Goal: Information Seeking & Learning: Compare options

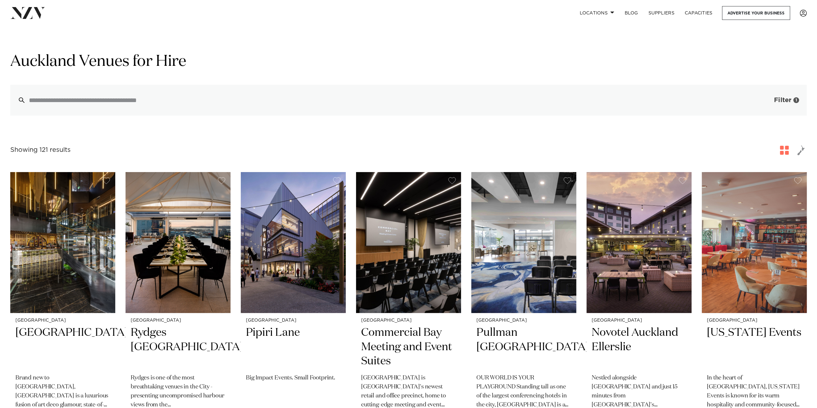
click at [791, 97] on button "Filter 1" at bounding box center [780, 100] width 53 height 31
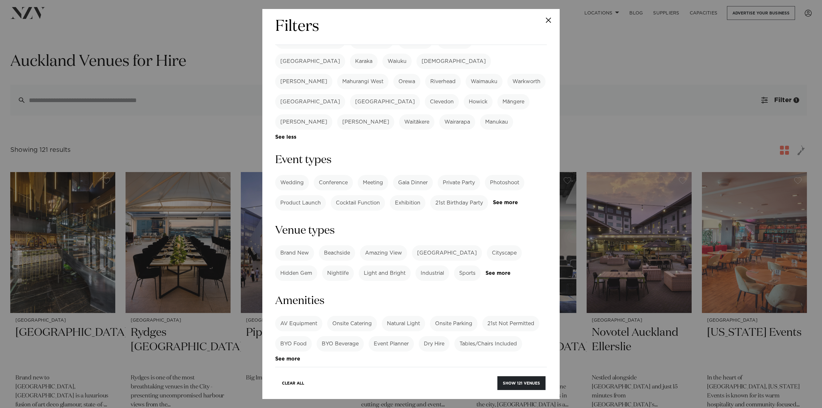
scroll to position [257, 0]
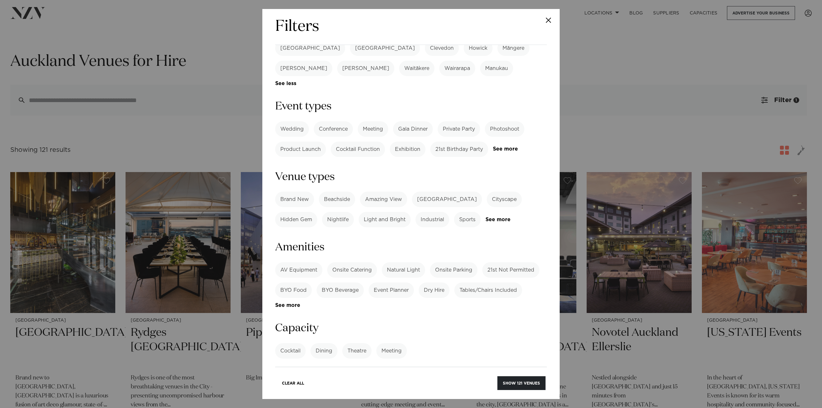
click at [450, 121] on label "Private Party" at bounding box center [459, 128] width 42 height 15
click at [418, 121] on label "Gala Dinner" at bounding box center [413, 128] width 40 height 15
click at [493, 146] on link "See more" at bounding box center [518, 148] width 50 height 5
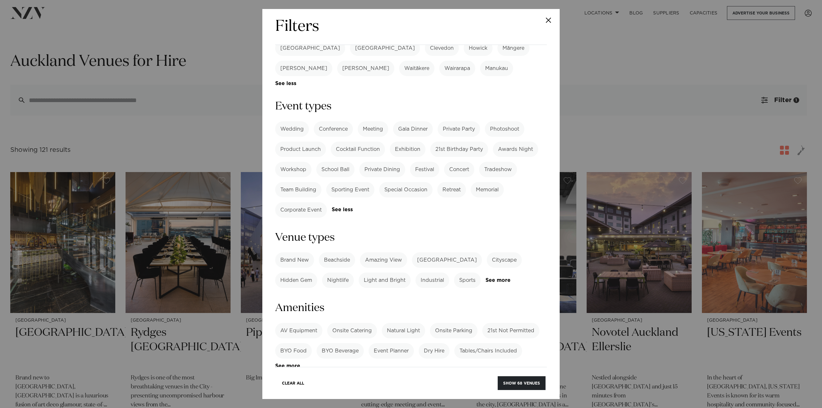
click at [305, 202] on label "Corporate Event" at bounding box center [301, 209] width 52 height 15
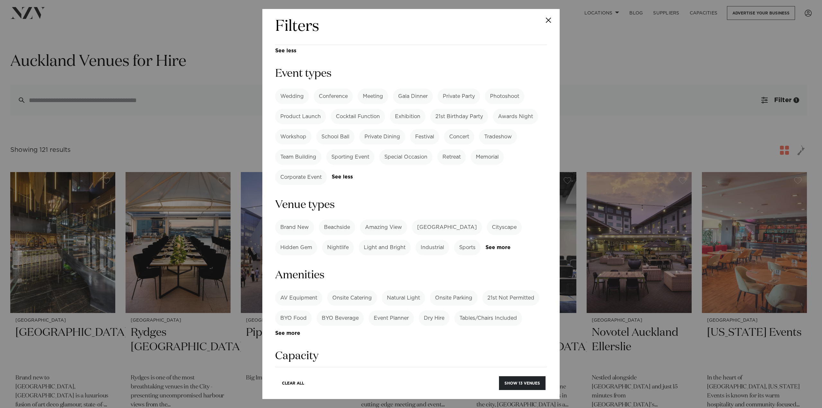
scroll to position [321, 0]
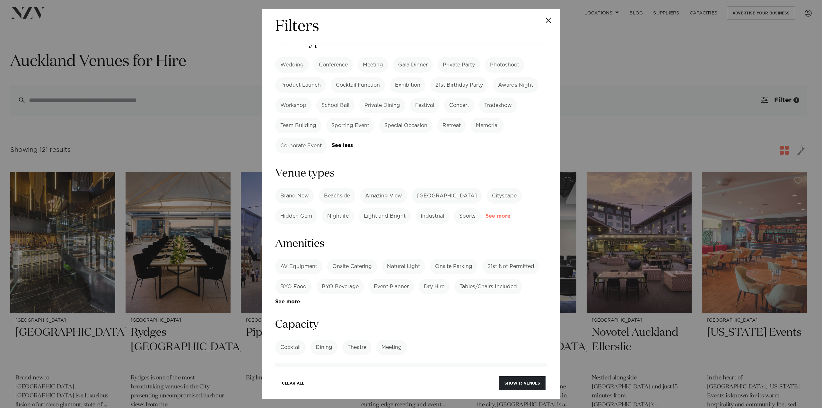
click at [502, 214] on link "See more" at bounding box center [511, 216] width 50 height 5
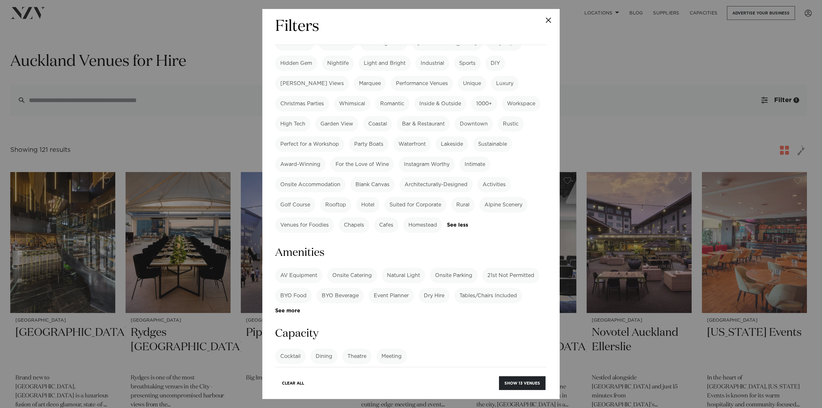
scroll to position [482, 0]
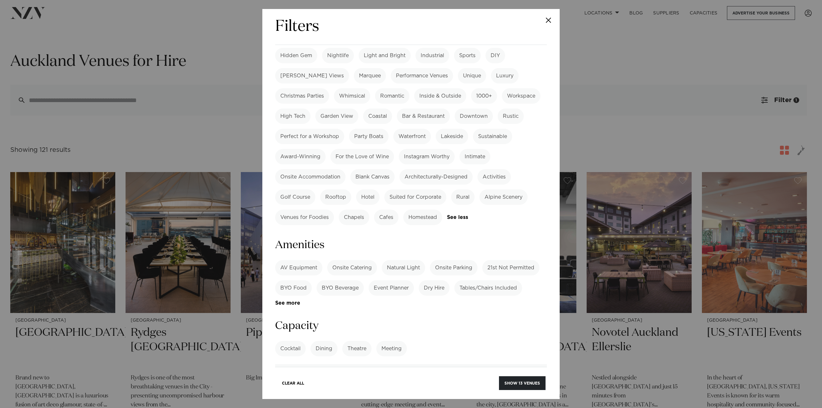
click at [303, 260] on label "AV Equipment" at bounding box center [298, 267] width 47 height 15
click at [344, 260] on label "Onsite Catering" at bounding box center [352, 267] width 50 height 15
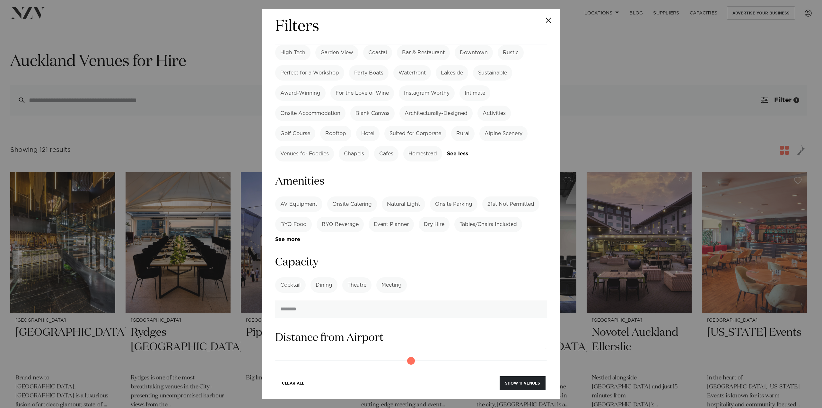
scroll to position [546, 0]
click at [514, 216] on label "Tables/Chairs Included" at bounding box center [489, 223] width 68 height 15
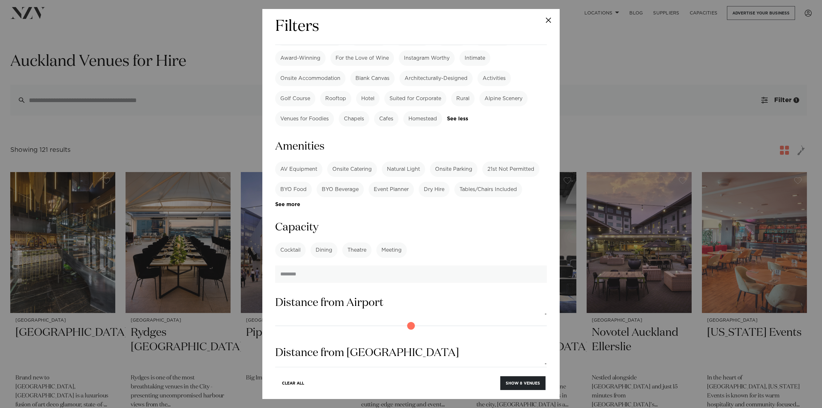
scroll to position [610, 0]
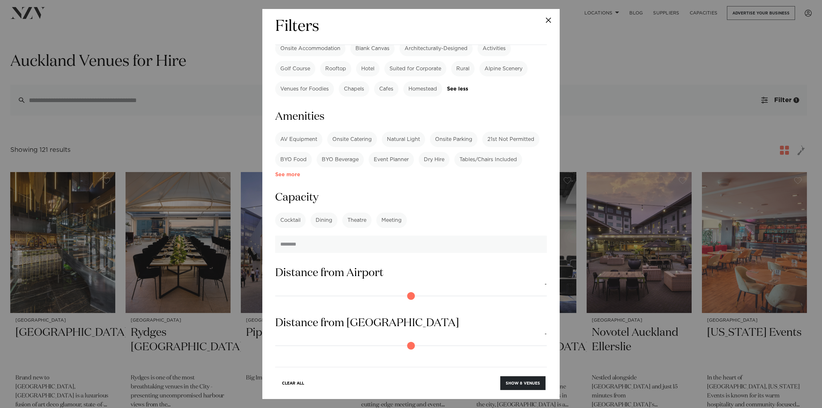
click at [279, 172] on link "See more" at bounding box center [300, 174] width 50 height 5
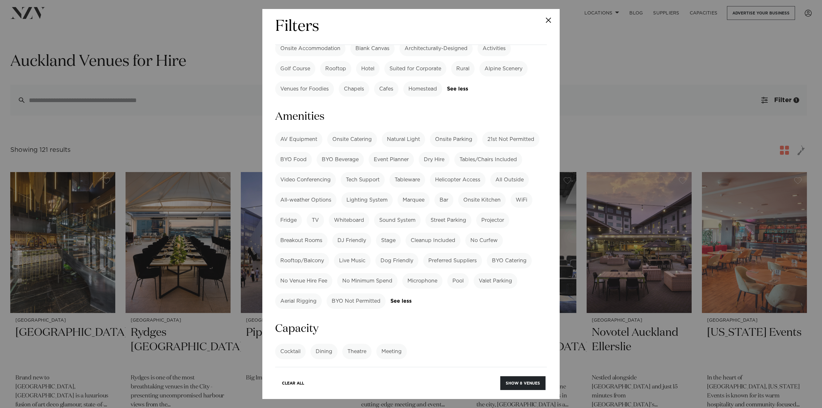
click at [487, 152] on label "Tables/Chairs Included" at bounding box center [489, 159] width 68 height 15
click at [302, 132] on label "AV Equipment" at bounding box center [298, 139] width 47 height 15
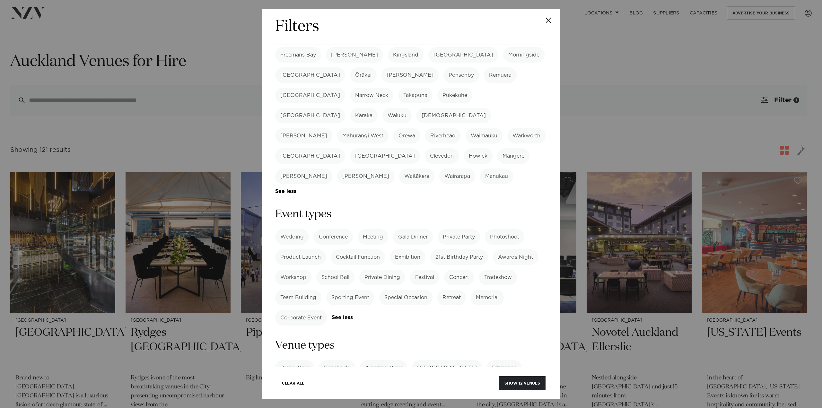
scroll to position [161, 0]
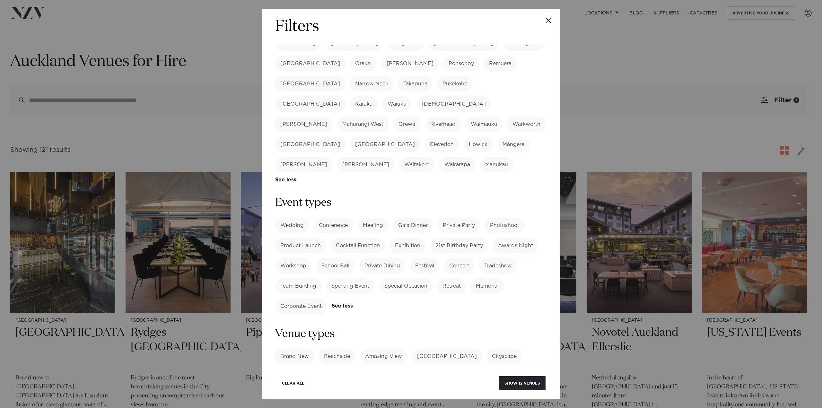
click at [404, 218] on label "Gala Dinner" at bounding box center [413, 225] width 40 height 15
click at [448, 218] on label "Private Party" at bounding box center [459, 225] width 42 height 15
click at [313, 299] on label "Corporate Event" at bounding box center [301, 306] width 52 height 15
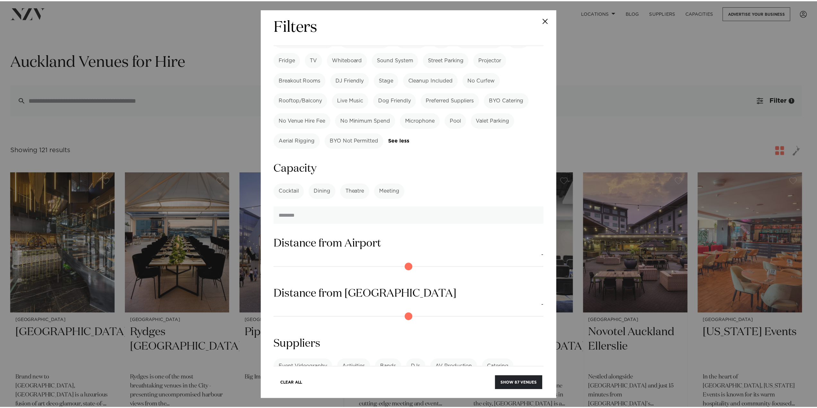
scroll to position [675, 0]
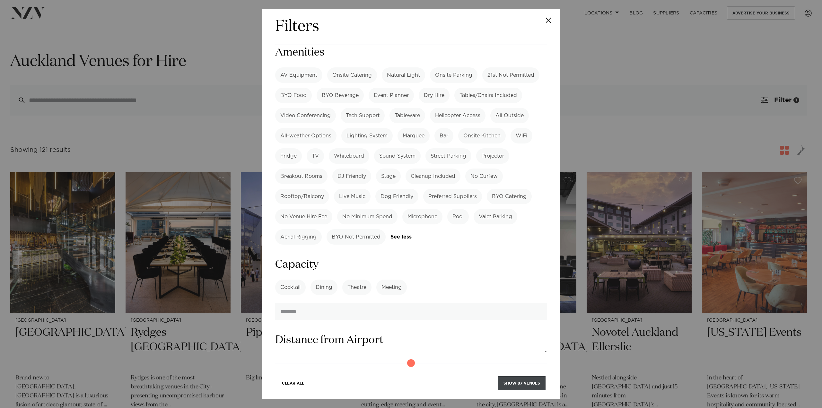
click at [536, 382] on button "Show 87 venues" at bounding box center [522, 383] width 48 height 14
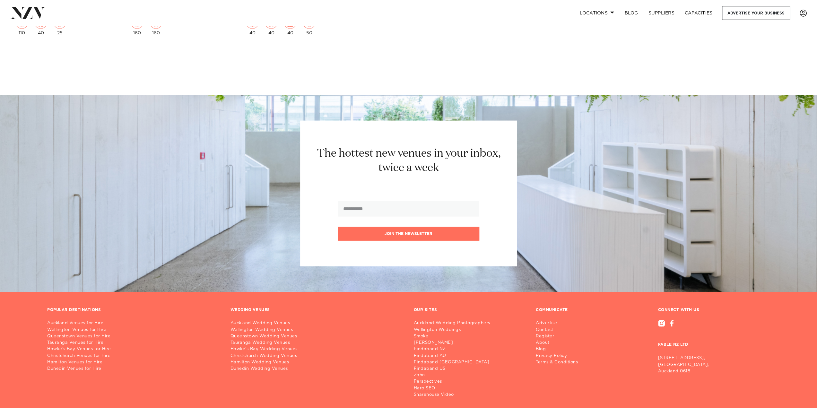
scroll to position [3803, 0]
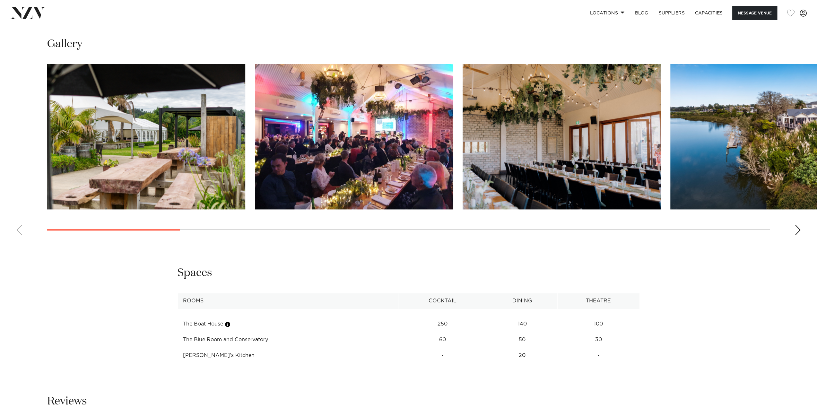
scroll to position [803, 0]
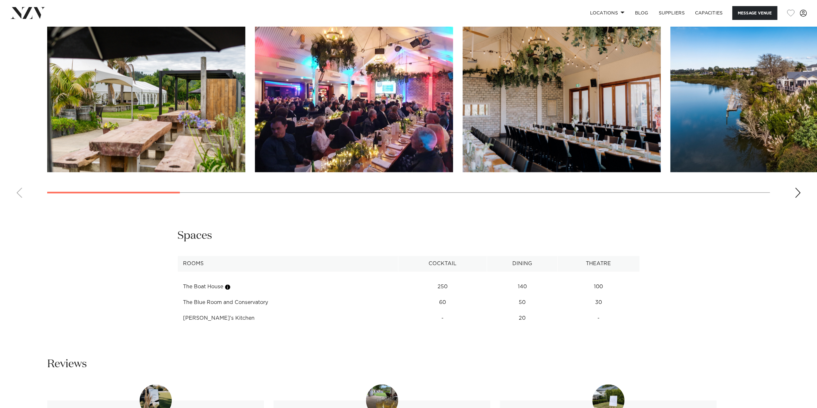
click at [229, 299] on td "The Blue Room and Conservatory" at bounding box center [288, 303] width 221 height 16
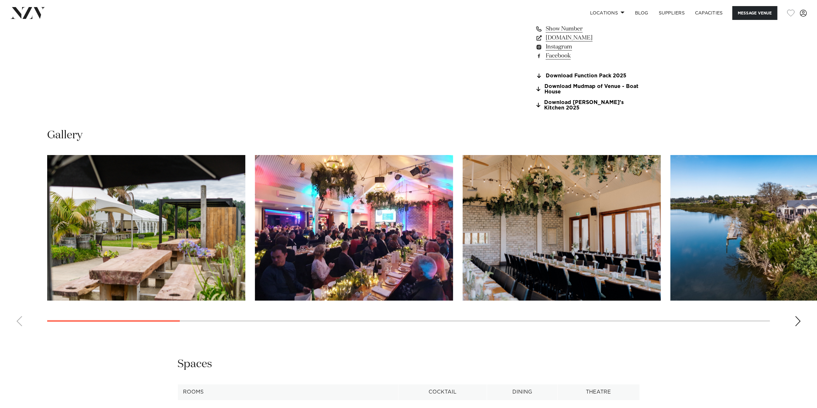
scroll to position [707, 0]
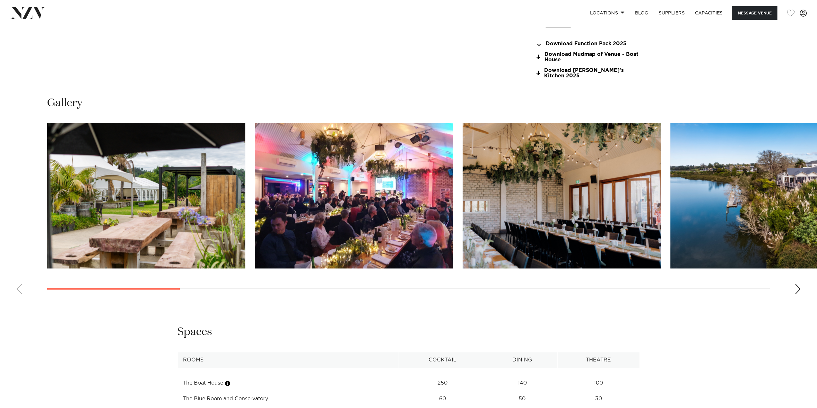
click at [798, 284] on div "Next slide" at bounding box center [798, 289] width 6 height 10
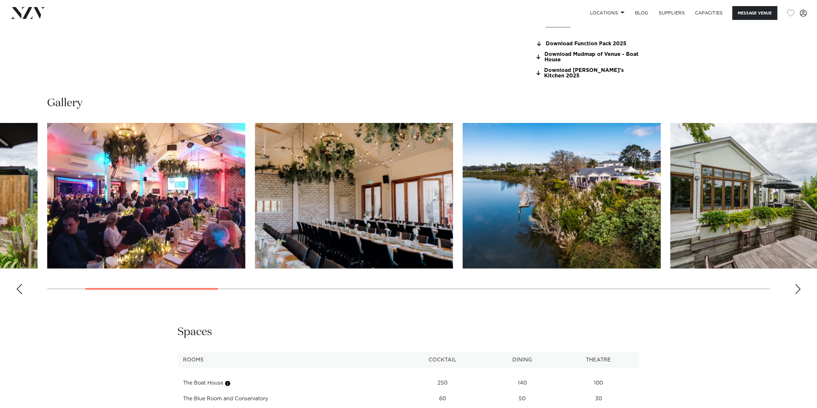
click at [798, 284] on div "Next slide" at bounding box center [798, 289] width 6 height 10
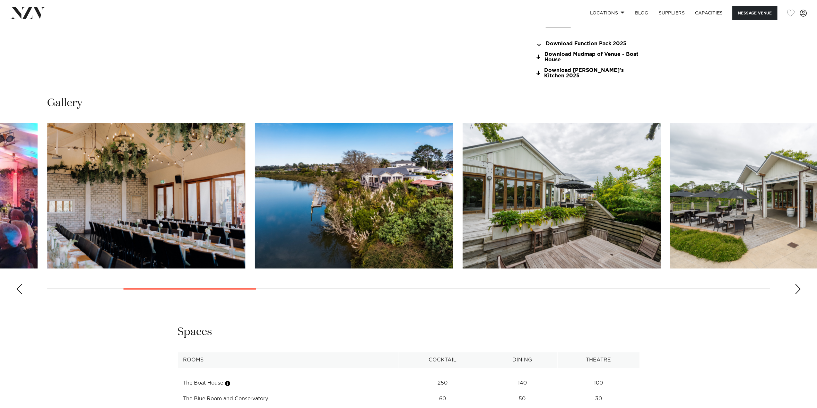
click at [798, 284] on div "Next slide" at bounding box center [798, 289] width 6 height 10
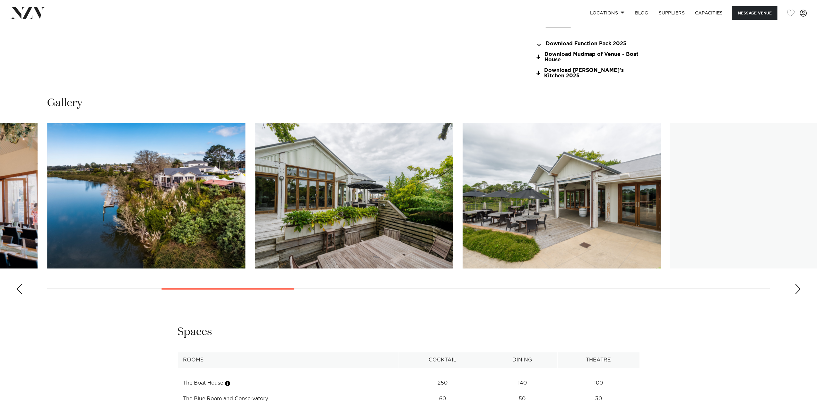
click at [798, 284] on div "Next slide" at bounding box center [798, 289] width 6 height 10
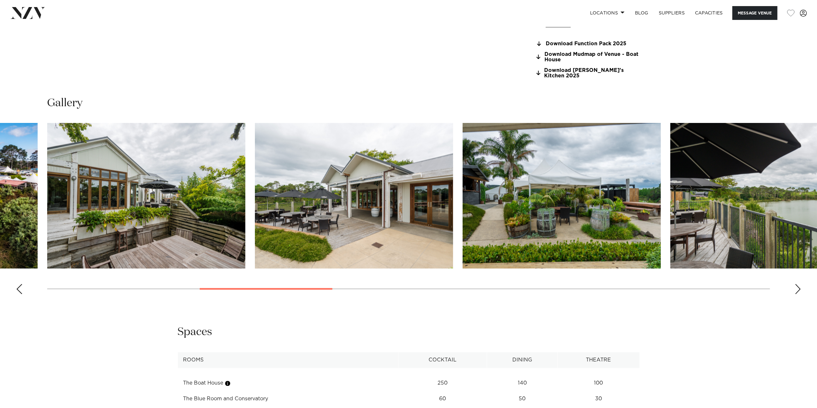
click at [798, 284] on div "Next slide" at bounding box center [798, 289] width 6 height 10
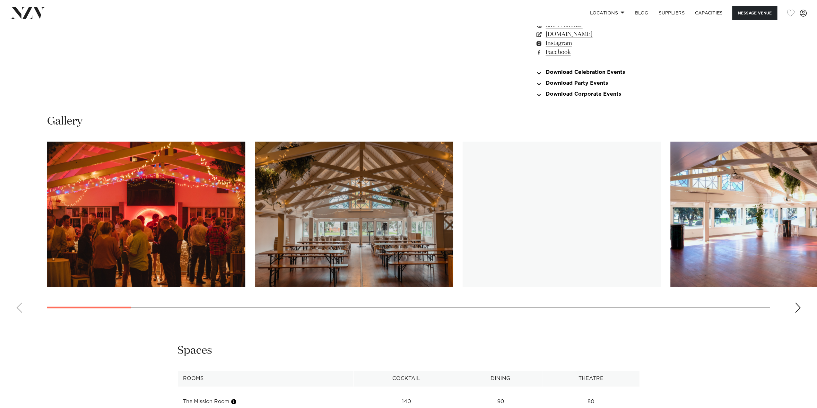
scroll to position [707, 0]
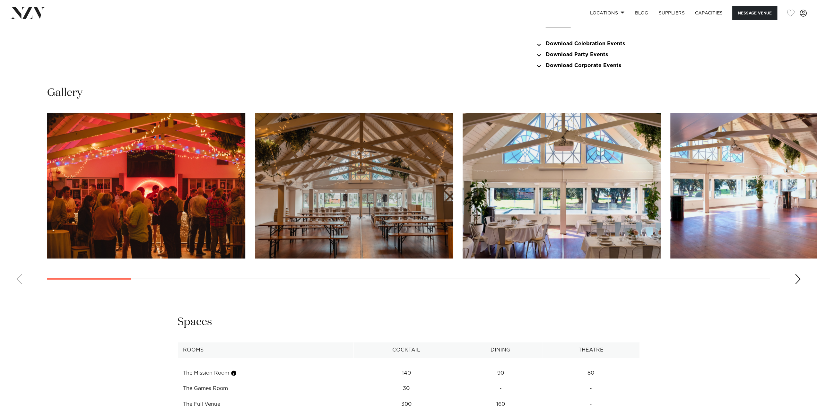
click at [802, 278] on swiper-container at bounding box center [408, 201] width 817 height 176
click at [794, 276] on swiper-container at bounding box center [408, 201] width 817 height 176
click at [799, 282] on div "Next slide" at bounding box center [798, 279] width 6 height 10
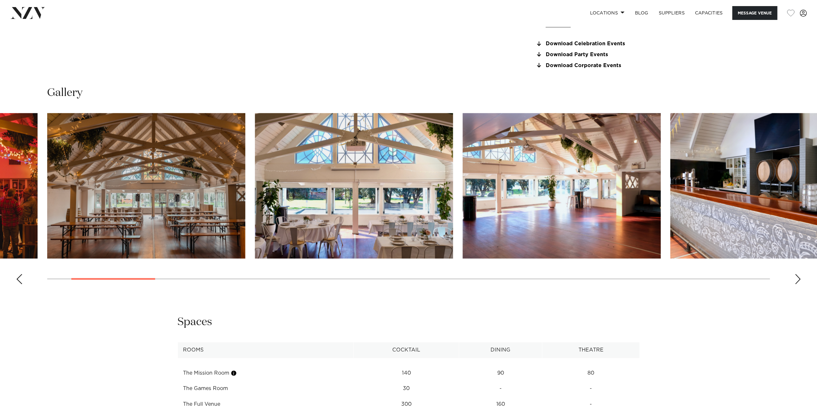
click at [798, 282] on div "Next slide" at bounding box center [798, 279] width 6 height 10
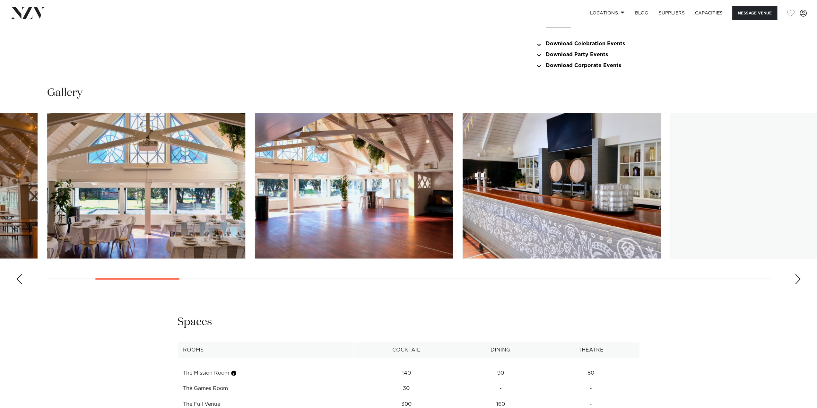
click at [796, 282] on div "Next slide" at bounding box center [798, 279] width 6 height 10
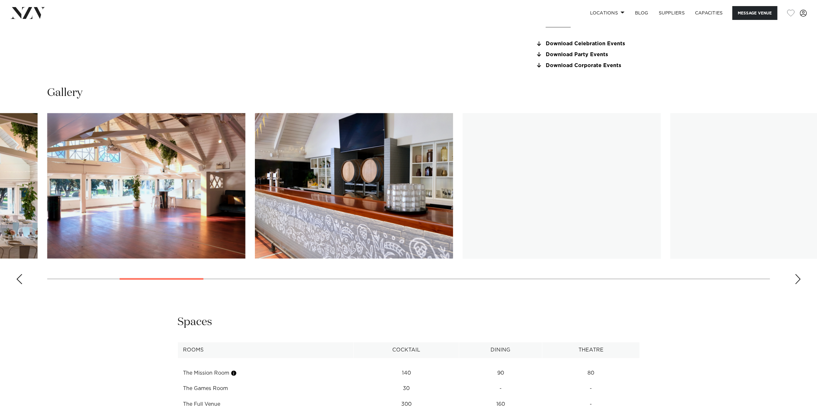
click at [796, 282] on div "Next slide" at bounding box center [798, 279] width 6 height 10
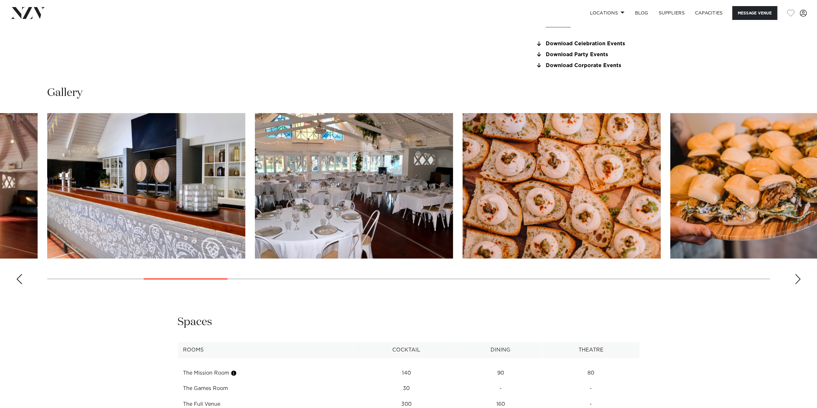
click at [796, 282] on div "Next slide" at bounding box center [798, 279] width 6 height 10
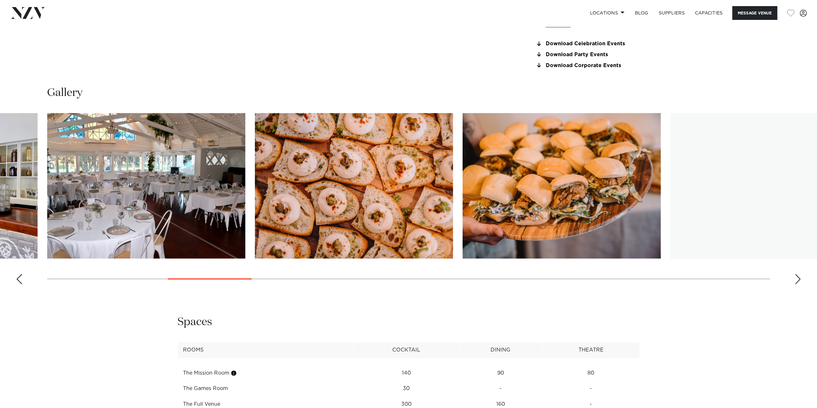
click at [796, 282] on div "Next slide" at bounding box center [798, 279] width 6 height 10
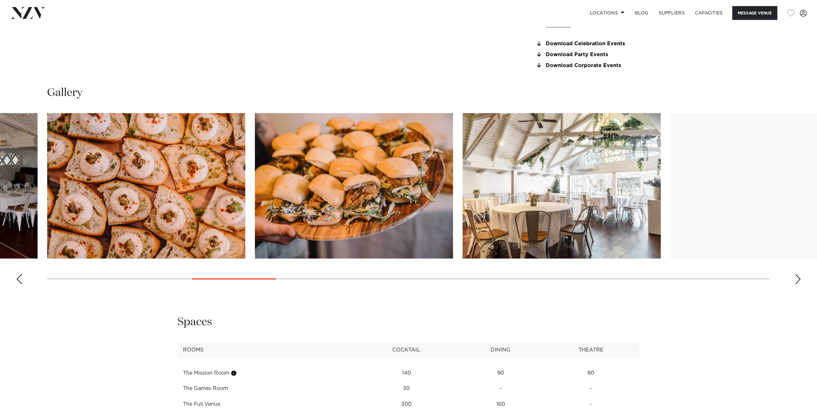
click at [796, 282] on div "Next slide" at bounding box center [798, 279] width 6 height 10
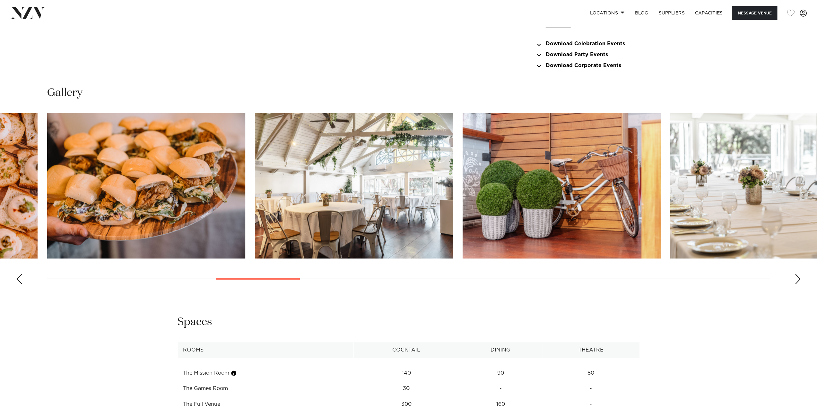
click at [796, 282] on div "Next slide" at bounding box center [798, 279] width 6 height 10
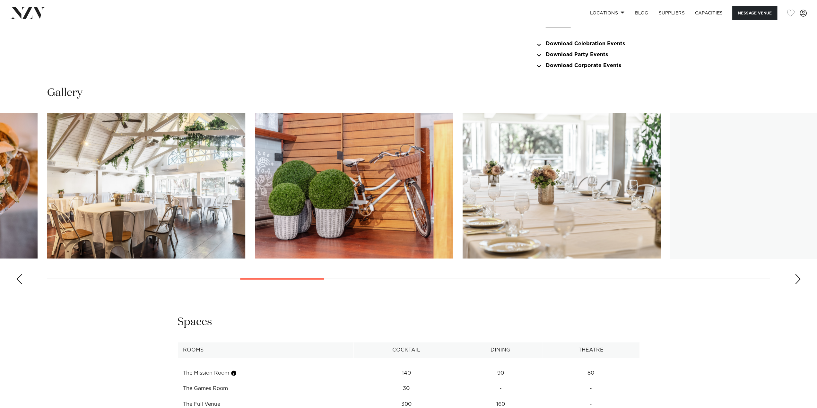
click at [796, 282] on div "Next slide" at bounding box center [798, 279] width 6 height 10
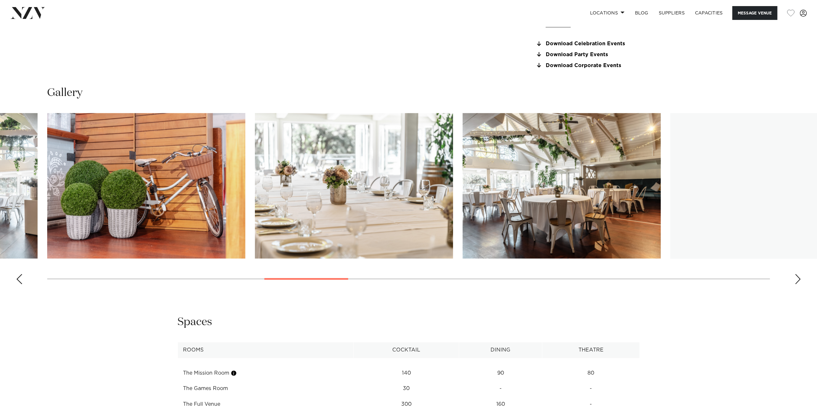
click at [796, 282] on div "Next slide" at bounding box center [798, 279] width 6 height 10
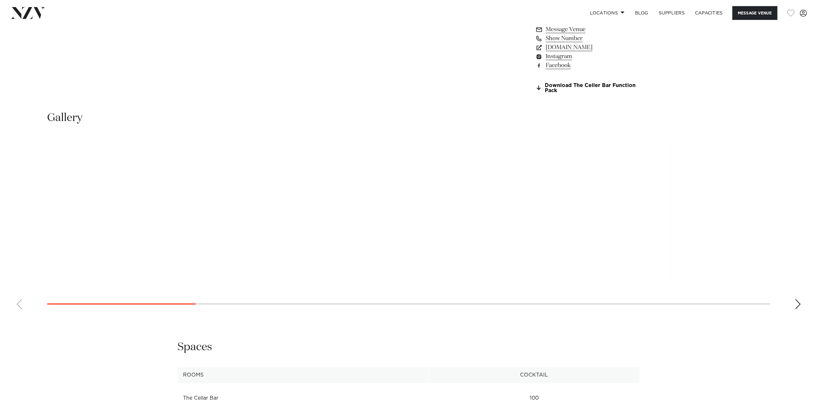
scroll to position [803, 0]
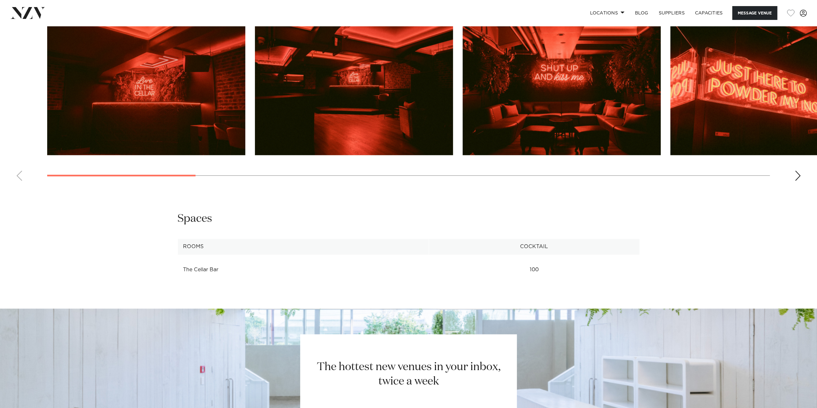
click at [798, 174] on div "Next slide" at bounding box center [798, 176] width 6 height 10
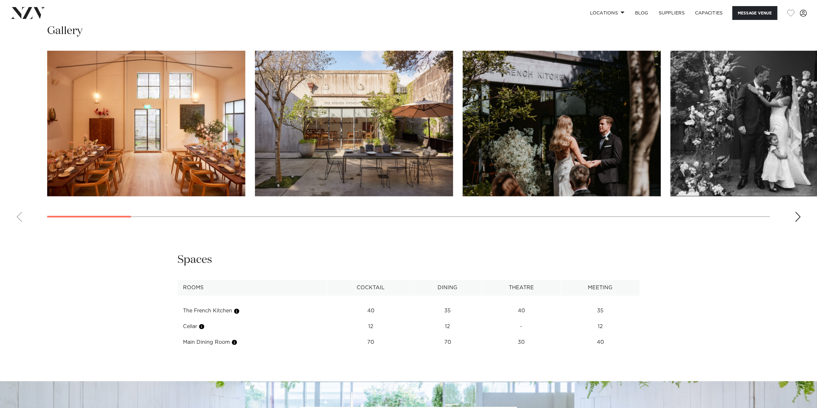
scroll to position [739, 0]
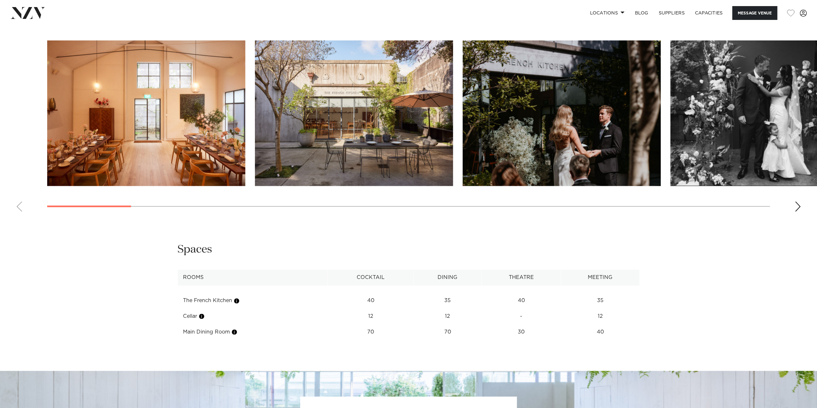
click at [795, 200] on swiper-container at bounding box center [408, 128] width 817 height 176
click at [800, 207] on div "Next slide" at bounding box center [798, 206] width 6 height 10
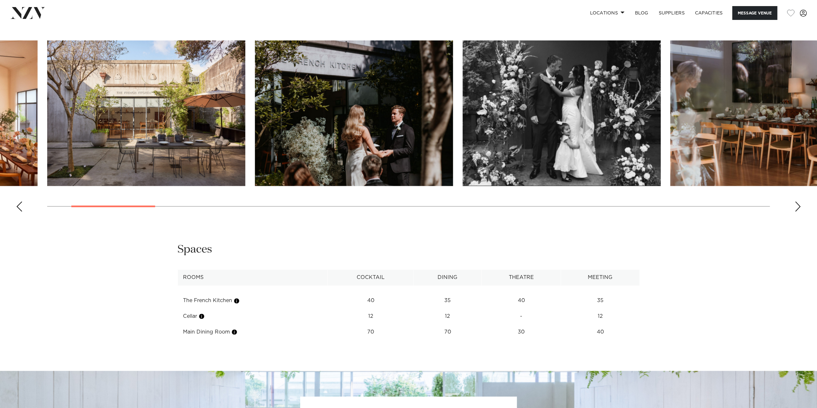
click at [797, 204] on div "Next slide" at bounding box center [798, 206] width 6 height 10
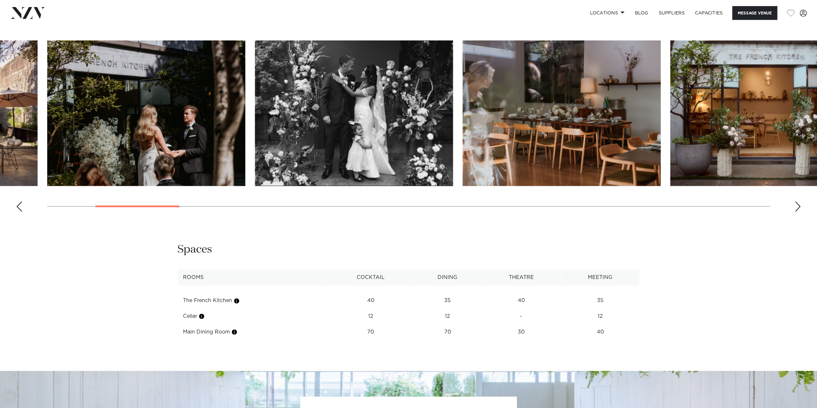
click at [797, 204] on div "Next slide" at bounding box center [798, 206] width 6 height 10
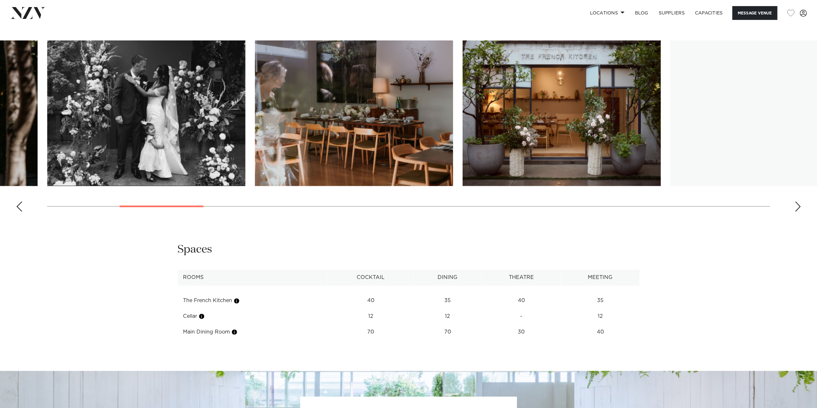
click at [797, 204] on div "Next slide" at bounding box center [798, 206] width 6 height 10
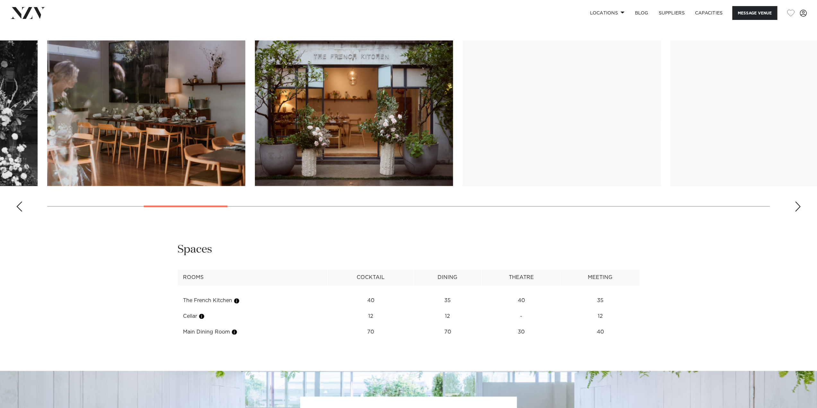
click at [797, 204] on div "Next slide" at bounding box center [798, 206] width 6 height 10
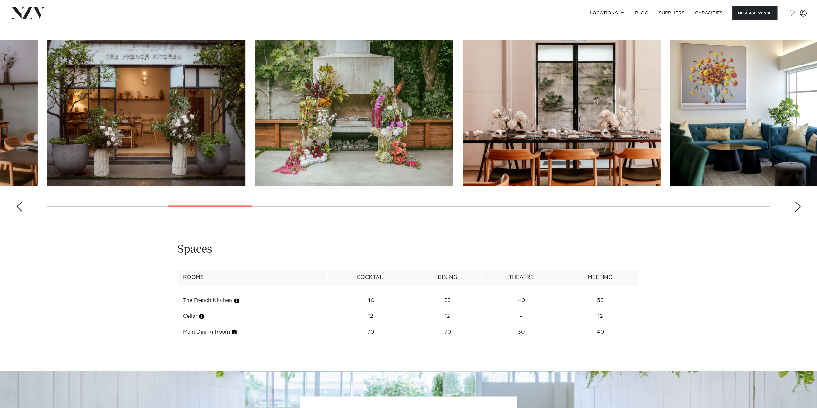
click at [797, 206] on div "Next slide" at bounding box center [798, 206] width 6 height 10
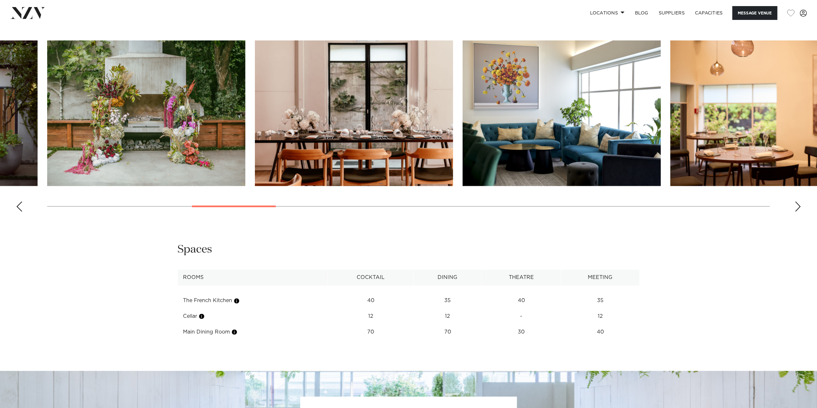
click at [797, 206] on div "Next slide" at bounding box center [798, 206] width 6 height 10
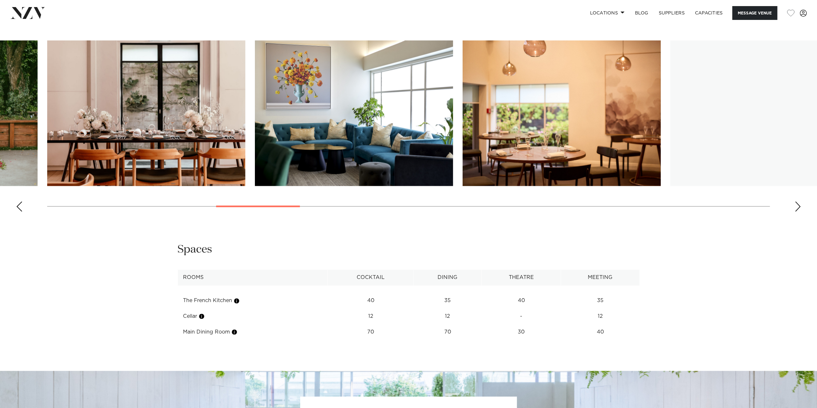
click at [797, 206] on div "Next slide" at bounding box center [798, 206] width 6 height 10
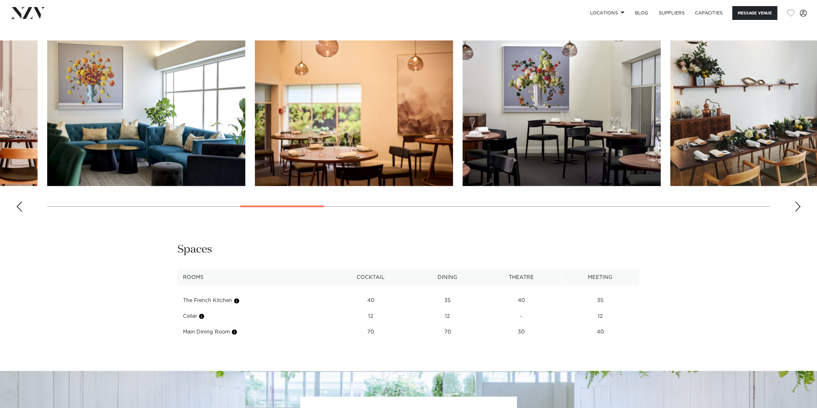
click at [797, 206] on div "Next slide" at bounding box center [798, 206] width 6 height 10
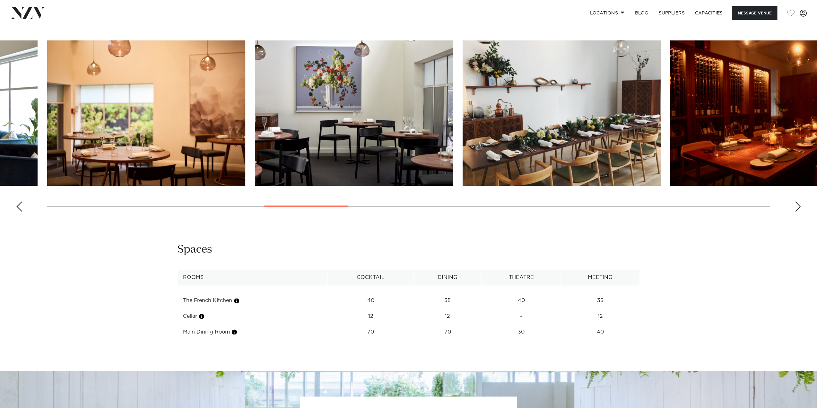
click at [797, 206] on div "Next slide" at bounding box center [798, 206] width 6 height 10
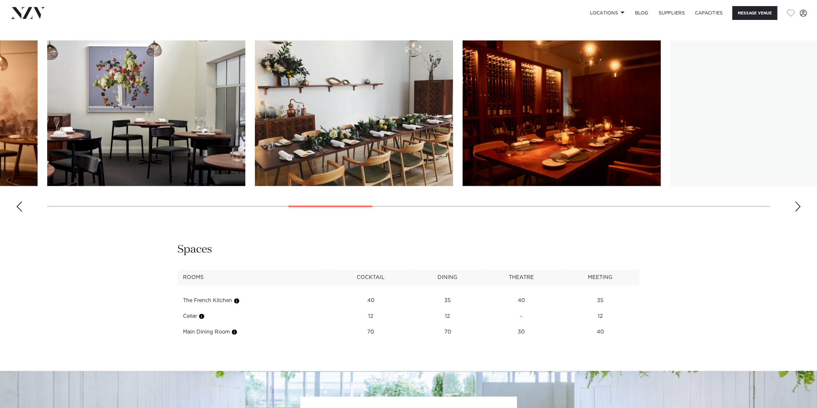
click at [797, 206] on div "Next slide" at bounding box center [798, 206] width 6 height 10
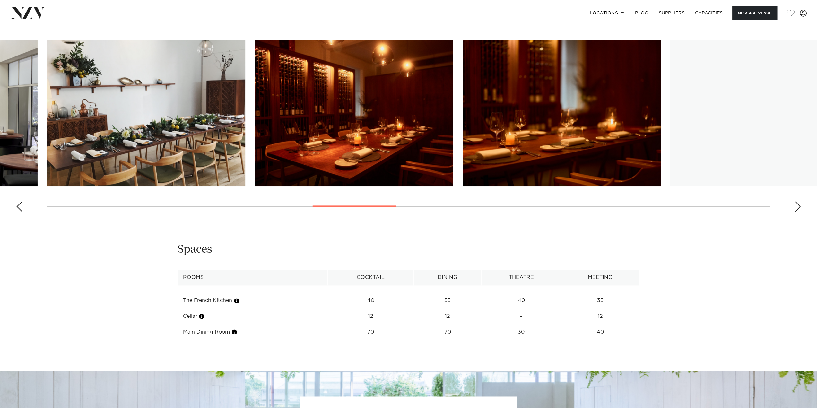
click at [797, 206] on div "Next slide" at bounding box center [798, 206] width 6 height 10
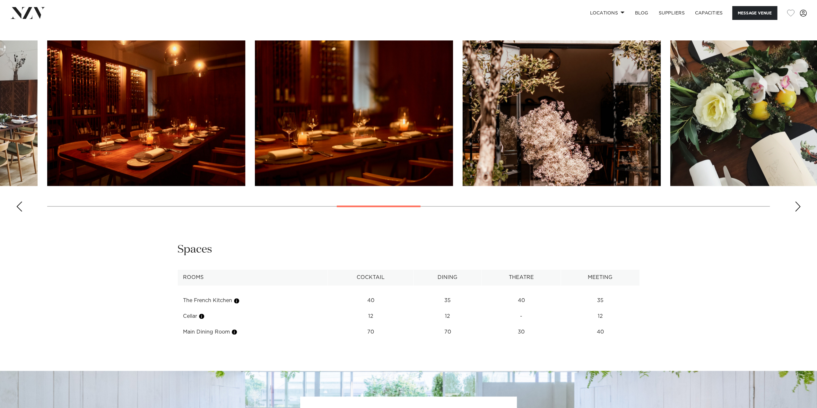
drag, startPoint x: 797, startPoint y: 206, endPoint x: 626, endPoint y: 231, distance: 172.4
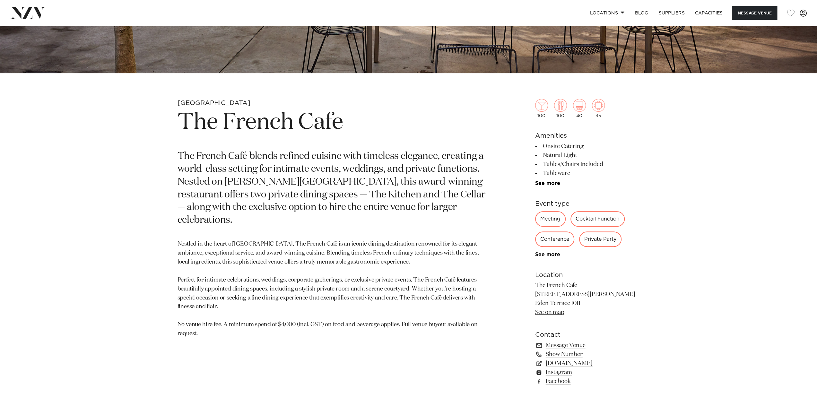
scroll to position [321, 0]
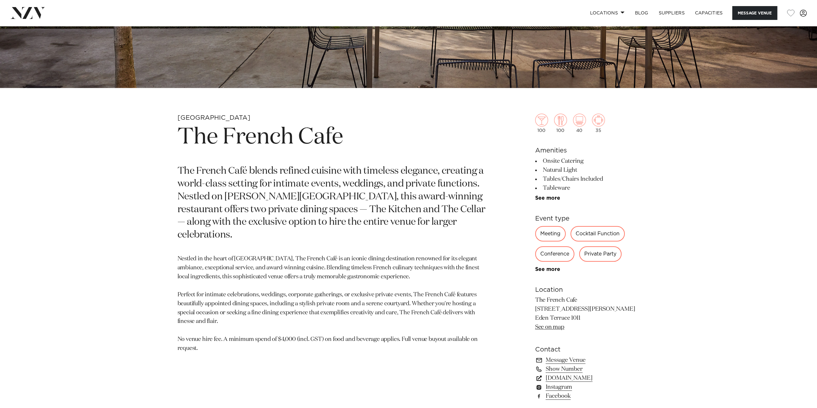
click at [566, 377] on link "www.thefrenchcafe.co.nz" at bounding box center [587, 378] width 105 height 9
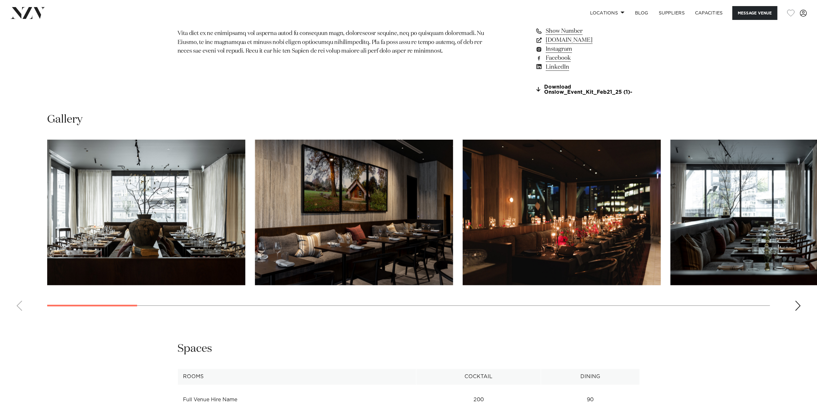
scroll to position [675, 0]
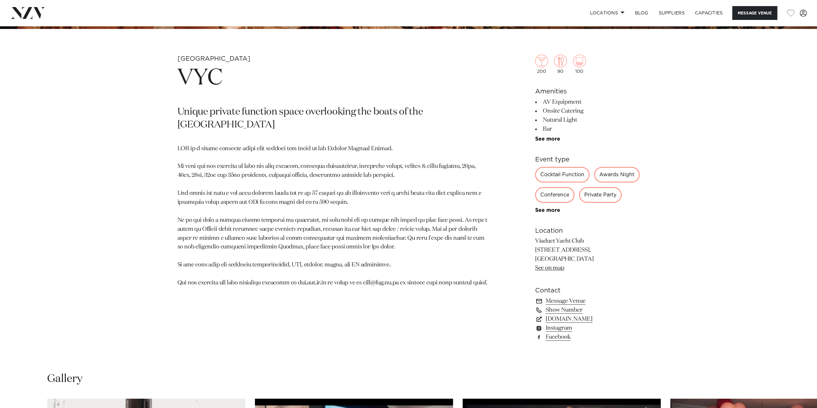
scroll to position [418, 0]
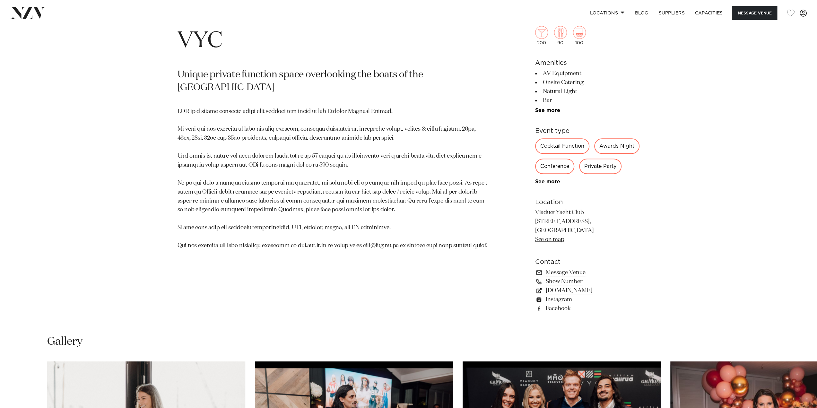
click at [561, 295] on link "www.vyc.co.nz" at bounding box center [587, 290] width 105 height 9
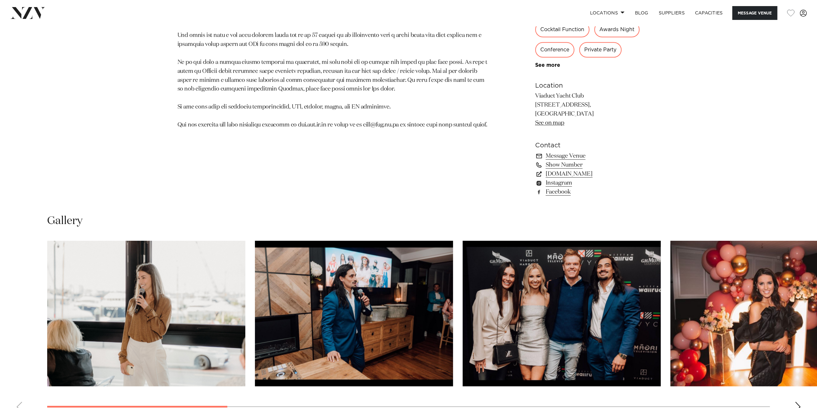
scroll to position [642, 0]
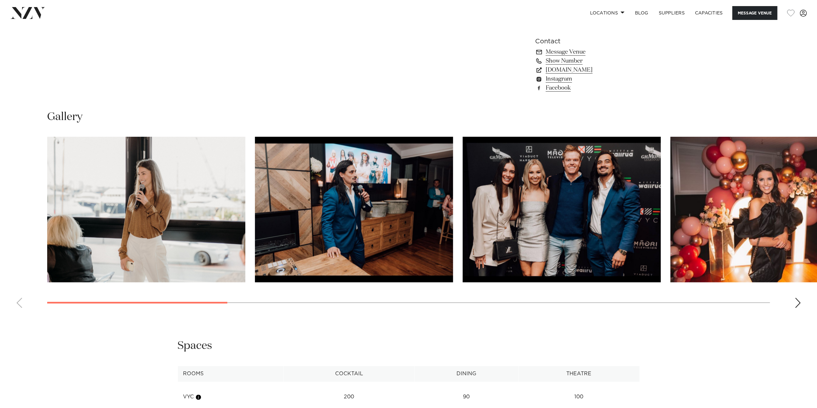
click at [800, 308] on div "Next slide" at bounding box center [798, 303] width 6 height 10
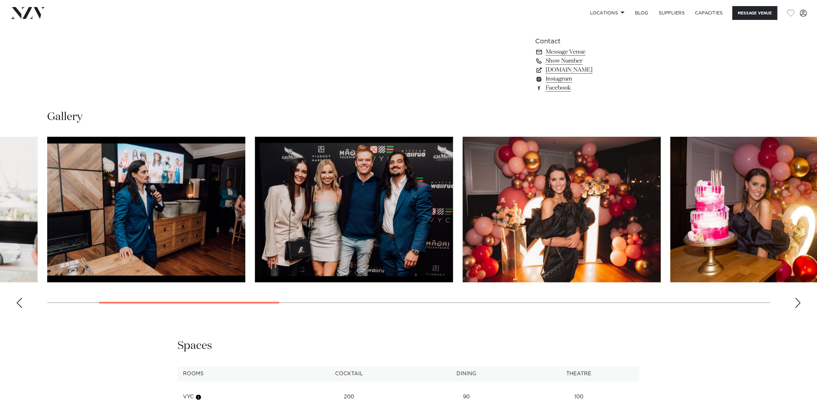
click at [800, 308] on div "Next slide" at bounding box center [798, 303] width 6 height 10
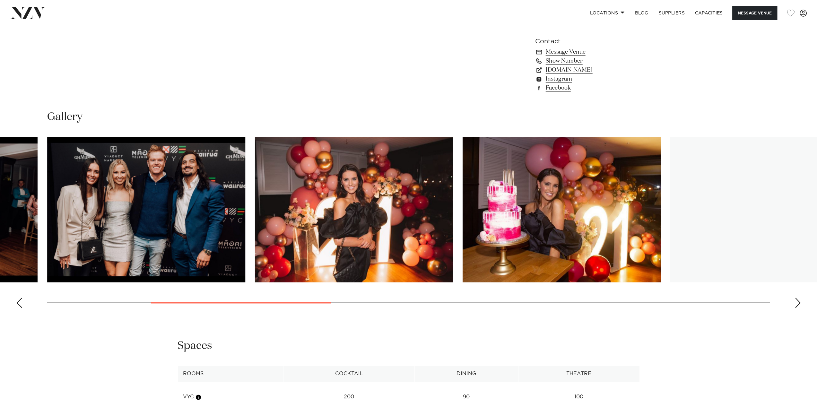
click at [800, 308] on div "Next slide" at bounding box center [798, 303] width 6 height 10
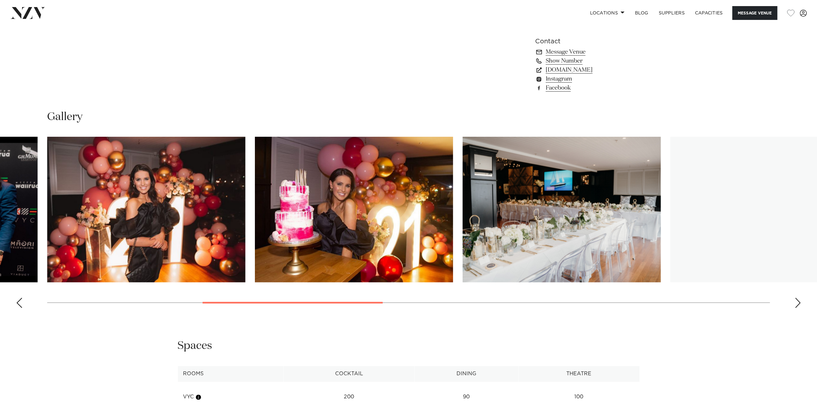
click at [800, 308] on div "Next slide" at bounding box center [798, 303] width 6 height 10
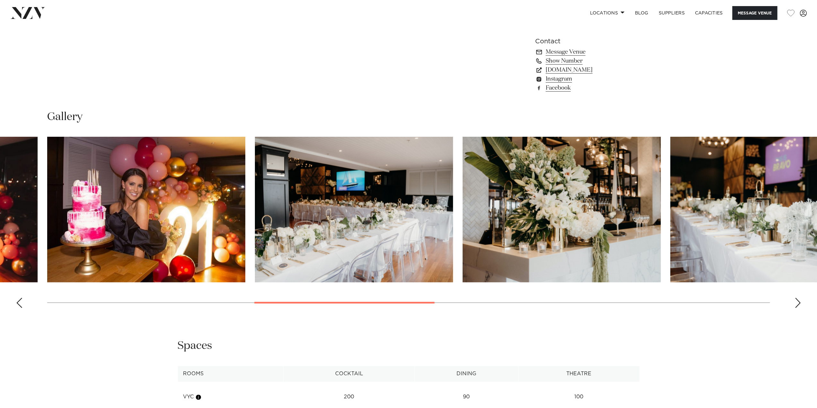
click at [800, 308] on div "Next slide" at bounding box center [798, 303] width 6 height 10
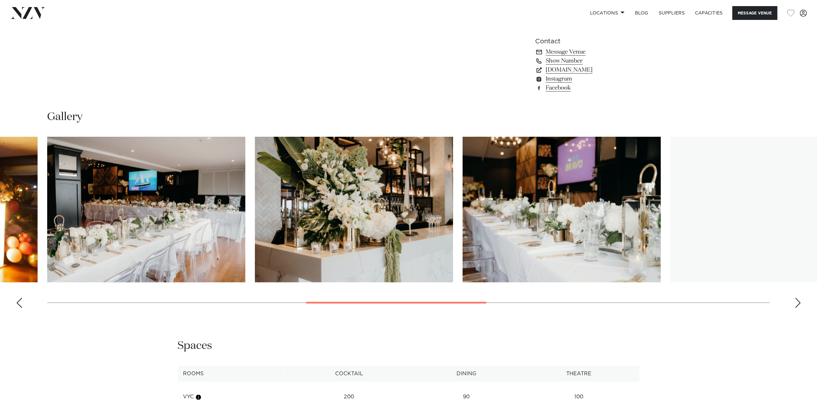
click at [800, 308] on div "Next slide" at bounding box center [798, 303] width 6 height 10
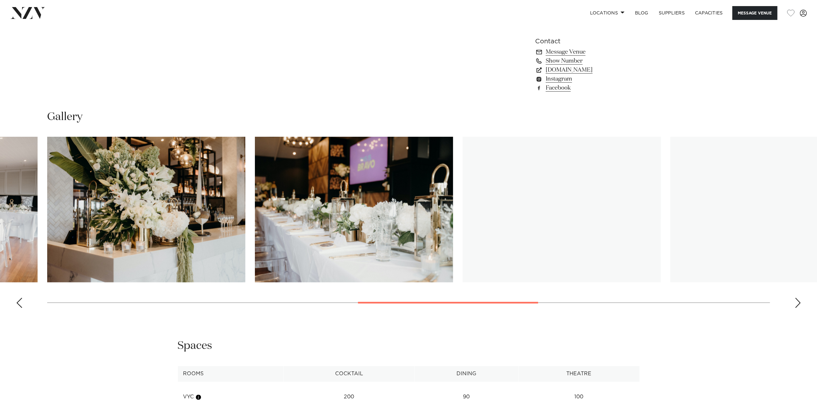
click at [800, 308] on div "Next slide" at bounding box center [798, 303] width 6 height 10
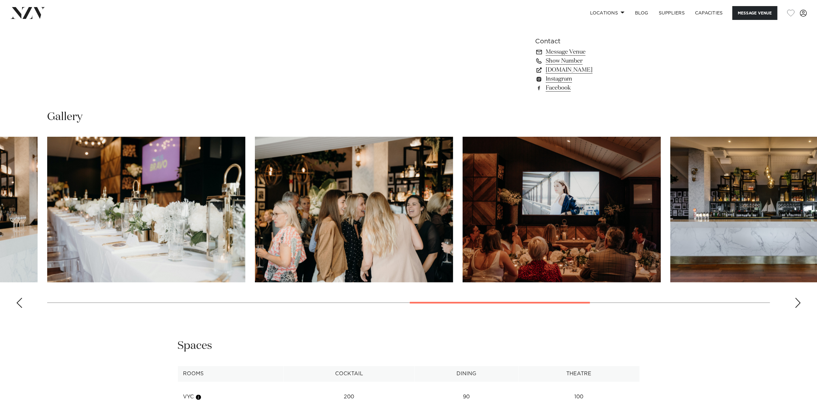
click at [800, 308] on div "Next slide" at bounding box center [798, 303] width 6 height 10
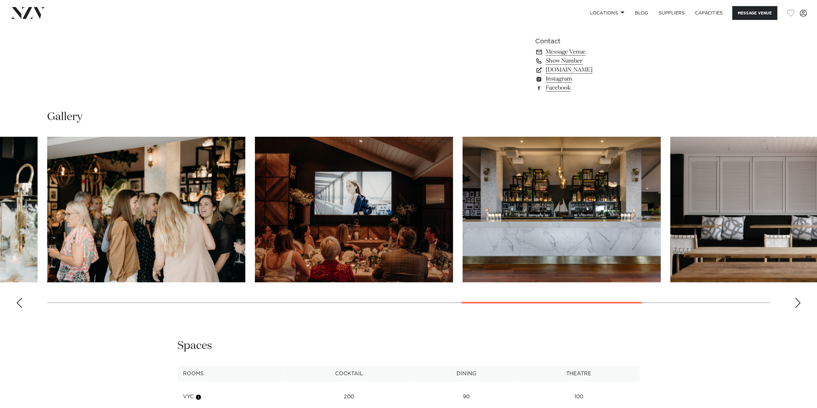
click at [800, 308] on div "Next slide" at bounding box center [798, 303] width 6 height 10
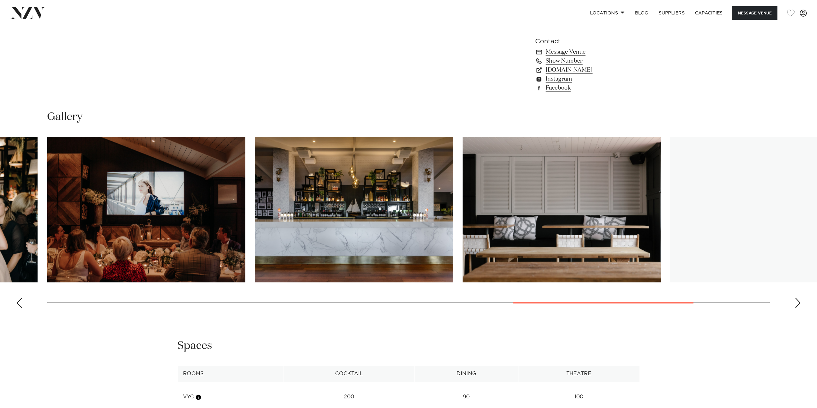
click at [800, 308] on div "Next slide" at bounding box center [798, 303] width 6 height 10
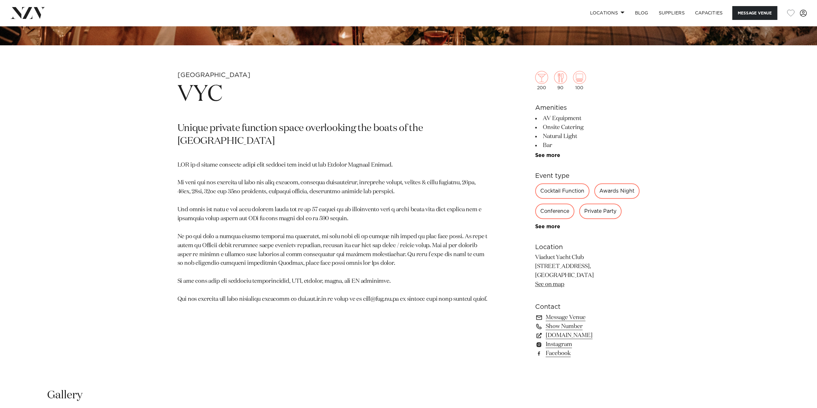
scroll to position [176, 0]
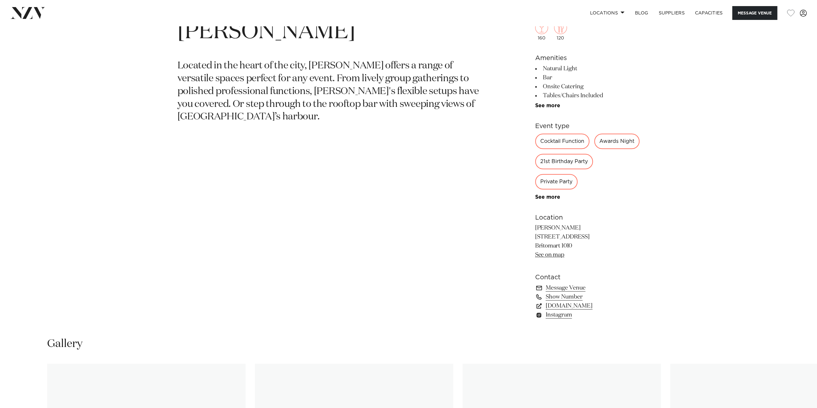
scroll to position [450, 0]
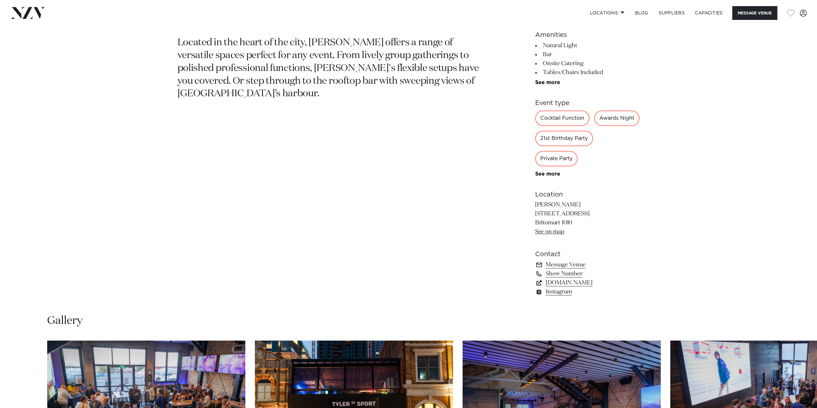
click at [568, 287] on link "www.tylerst.co.nz" at bounding box center [587, 282] width 105 height 9
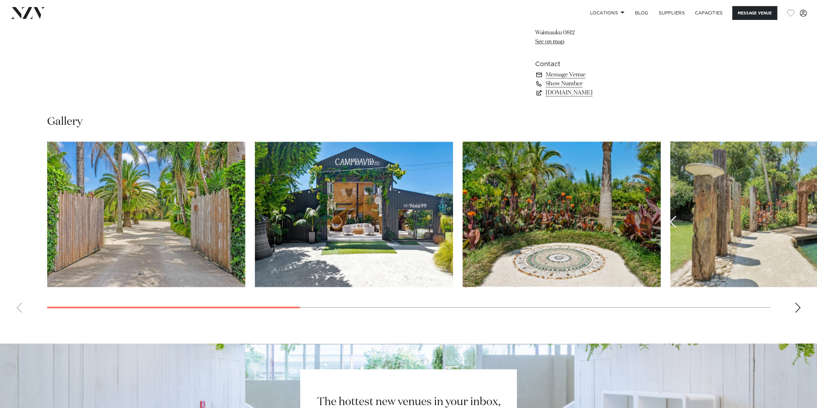
scroll to position [642, 0]
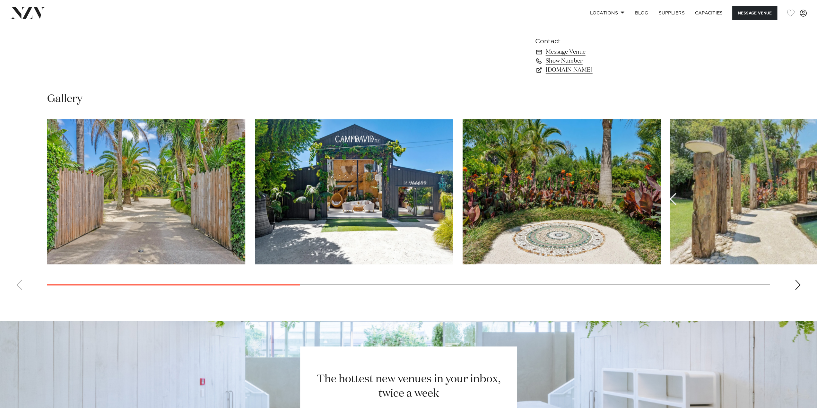
click at [800, 287] on div "Next slide" at bounding box center [798, 285] width 6 height 10
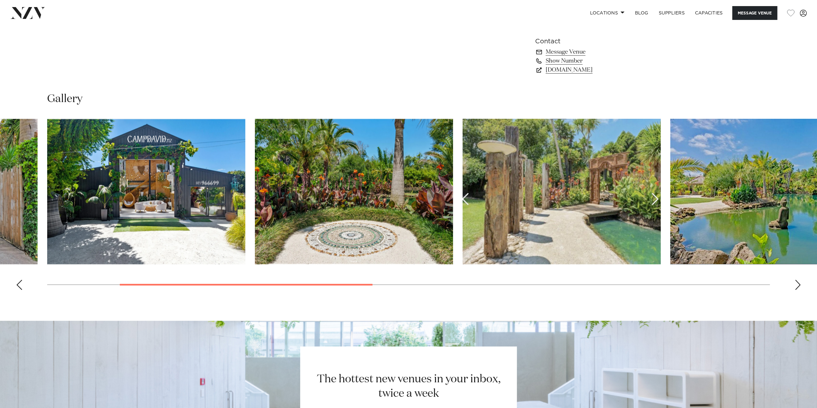
click at [800, 287] on div "Next slide" at bounding box center [798, 285] width 6 height 10
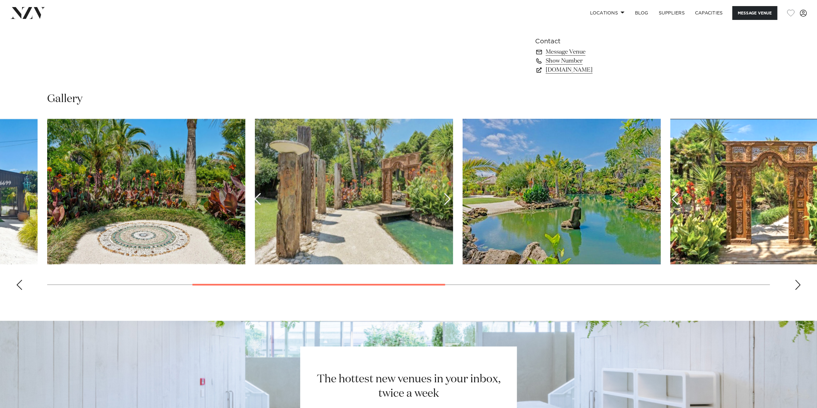
click at [800, 287] on div "Next slide" at bounding box center [798, 285] width 6 height 10
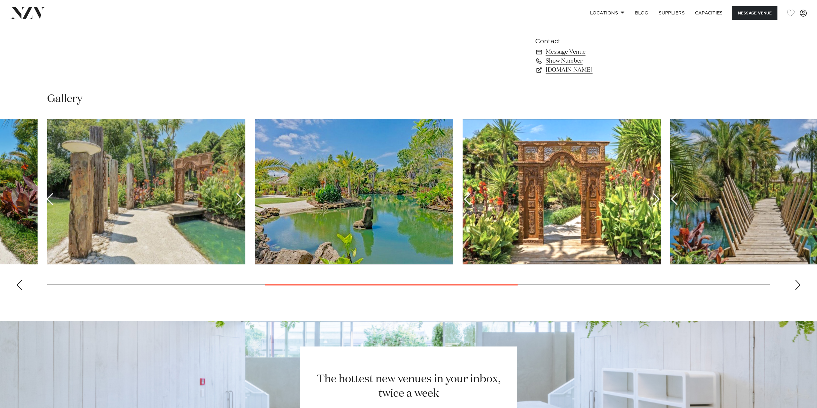
click at [800, 287] on div "Next slide" at bounding box center [798, 285] width 6 height 10
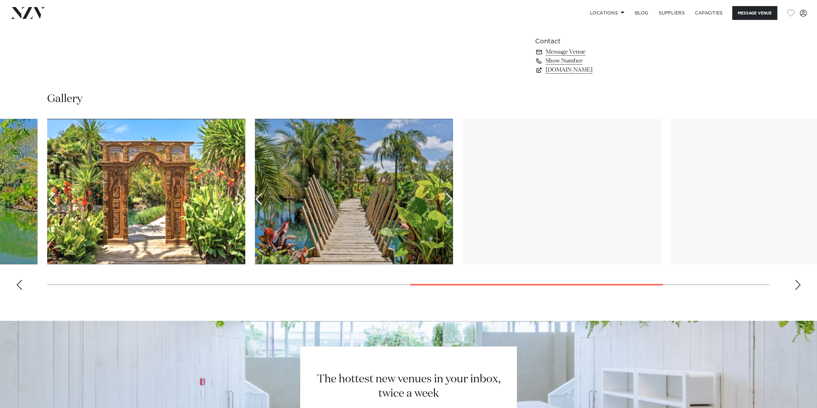
click at [800, 287] on div "Next slide" at bounding box center [798, 285] width 6 height 10
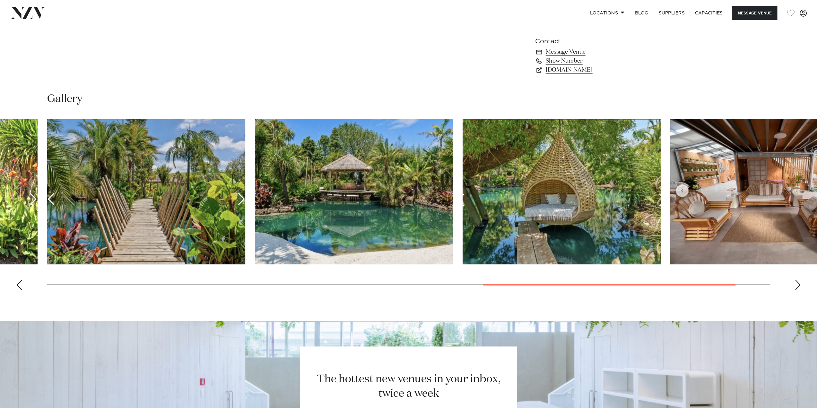
click at [800, 287] on div "Next slide" at bounding box center [798, 285] width 6 height 10
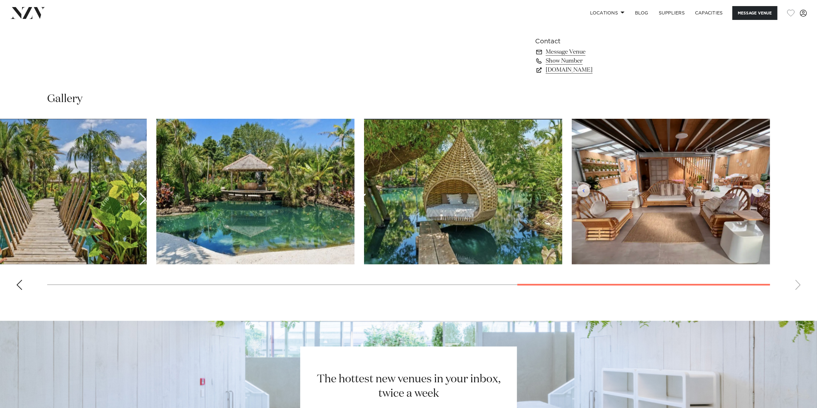
click at [800, 287] on swiper-container at bounding box center [408, 207] width 817 height 176
